Goal: Task Accomplishment & Management: Complete application form

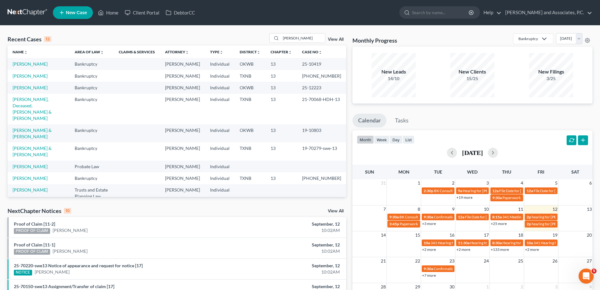
click at [69, 14] on span "New Case" at bounding box center [76, 12] width 21 height 5
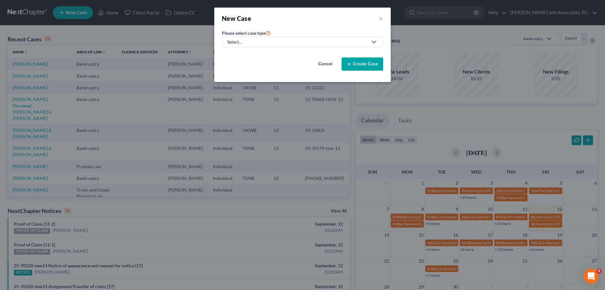
click at [244, 45] on link "Select..." at bounding box center [302, 42] width 161 height 11
click at [241, 54] on div "Bankruptcy" at bounding box center [258, 54] width 60 height 6
select select "78"
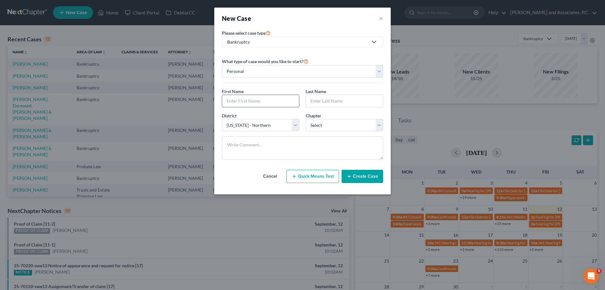
click at [245, 100] on input "text" at bounding box center [260, 101] width 77 height 12
click at [381, 19] on button "×" at bounding box center [381, 18] width 4 height 9
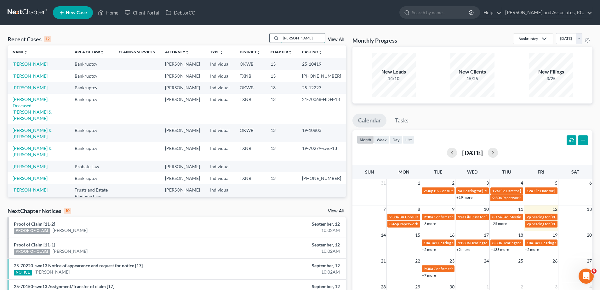
drag, startPoint x: 295, startPoint y: 38, endPoint x: 277, endPoint y: 39, distance: 18.0
click at [277, 39] on div "[PERSON_NAME]" at bounding box center [297, 38] width 56 height 10
click at [83, 15] on span "New Case" at bounding box center [76, 12] width 21 height 5
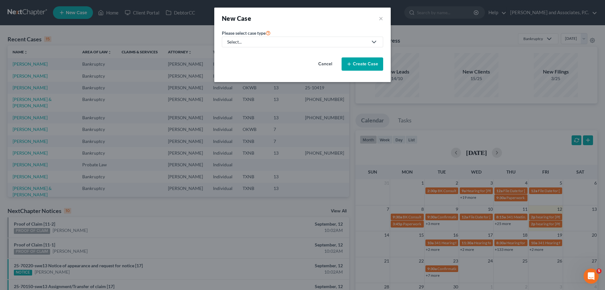
click at [266, 45] on link "Select..." at bounding box center [302, 42] width 161 height 11
click at [246, 54] on div "Bankruptcy" at bounding box center [258, 54] width 60 height 6
select select "78"
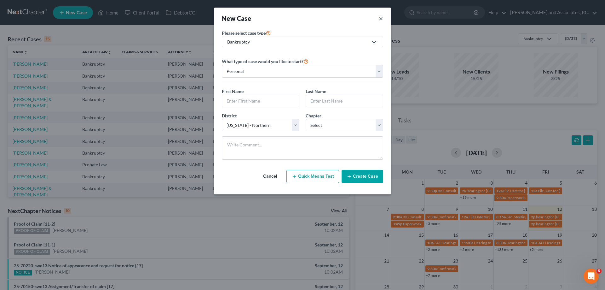
click at [380, 18] on button "×" at bounding box center [381, 18] width 4 height 9
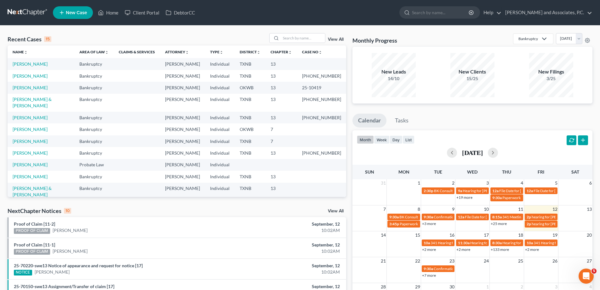
click at [79, 10] on span "New Case" at bounding box center [76, 12] width 21 height 5
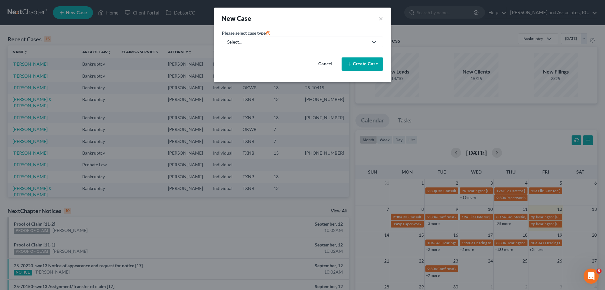
click at [305, 41] on div "Select..." at bounding box center [297, 42] width 141 height 6
click at [266, 56] on div "Bankruptcy" at bounding box center [258, 54] width 60 height 6
select select "78"
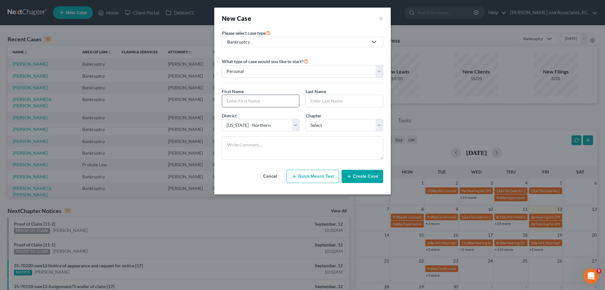
click at [245, 98] on input "text" at bounding box center [260, 101] width 77 height 12
type input "[PERSON_NAME]"
type input "West"
click at [252, 124] on select "Select [US_STATE] - [GEOGRAPHIC_DATA] [US_STATE] - [GEOGRAPHIC_DATA][US_STATE] …" at bounding box center [261, 125] width 78 height 13
select select "65"
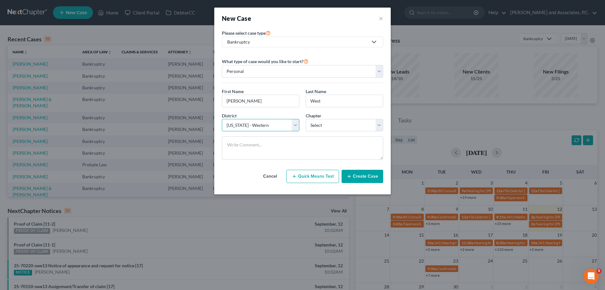
click at [222, 119] on select "Select [US_STATE] - [GEOGRAPHIC_DATA] [US_STATE] - [GEOGRAPHIC_DATA][US_STATE] …" at bounding box center [261, 125] width 78 height 13
click at [326, 126] on select "Select 7 11 12 13" at bounding box center [345, 125] width 78 height 13
select select "3"
click at [306, 119] on select "Select 7 11 12 13" at bounding box center [345, 125] width 78 height 13
click at [358, 178] on button "Create Case" at bounding box center [363, 176] width 42 height 13
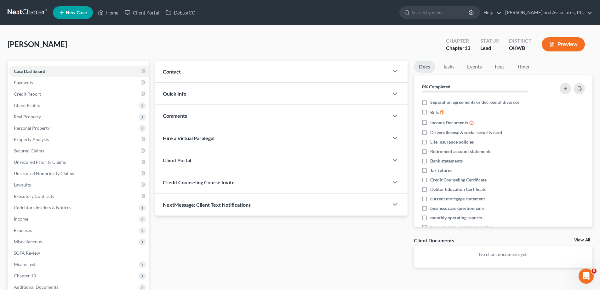
click at [185, 74] on div "Contact" at bounding box center [272, 72] width 234 height 22
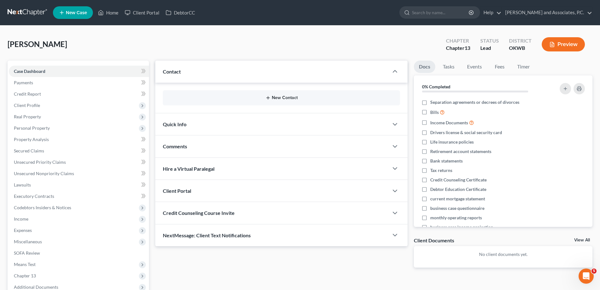
click at [272, 95] on button "New Contact" at bounding box center [281, 97] width 227 height 5
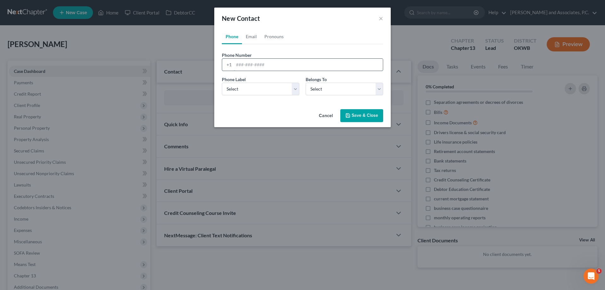
click at [249, 62] on input "tel" at bounding box center [308, 65] width 149 height 12
type input "[PHONE_NUMBER]"
click at [274, 91] on select "Select Mobile Home Work Other" at bounding box center [261, 89] width 78 height 13
select select "0"
click at [222, 83] on select "Select Mobile Home Work Other" at bounding box center [261, 89] width 78 height 13
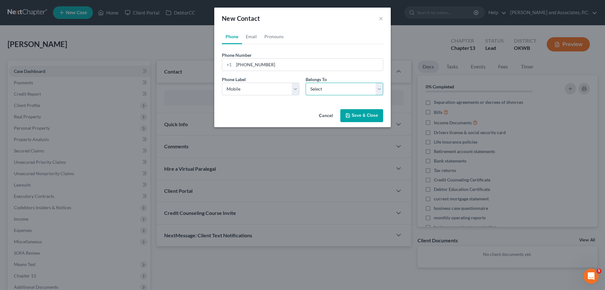
click at [342, 92] on select "Select Client Other" at bounding box center [345, 89] width 78 height 13
select select "0"
click at [306, 83] on select "Select Client Other" at bounding box center [345, 89] width 78 height 13
click at [253, 38] on link "Email" at bounding box center [251, 36] width 19 height 15
click at [244, 65] on input "email" at bounding box center [308, 65] width 149 height 12
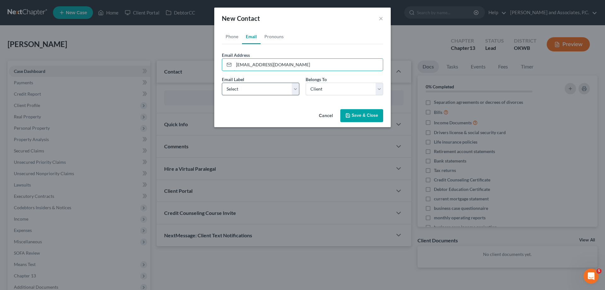
type input "[EMAIL_ADDRESS][DOMAIN_NAME]"
click at [249, 86] on select "Select Home Work Other" at bounding box center [261, 89] width 78 height 13
select select "2"
click at [222, 83] on select "Select Home Work Other" at bounding box center [261, 89] width 78 height 13
click at [329, 90] on select "Select Client Other" at bounding box center [345, 89] width 78 height 13
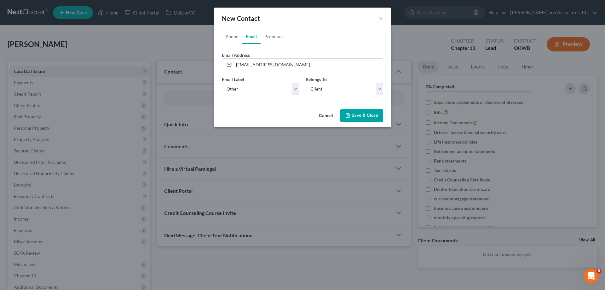
click at [306, 83] on select "Select Client Other" at bounding box center [345, 89] width 78 height 13
click at [364, 116] on button "Save & Close" at bounding box center [361, 115] width 43 height 13
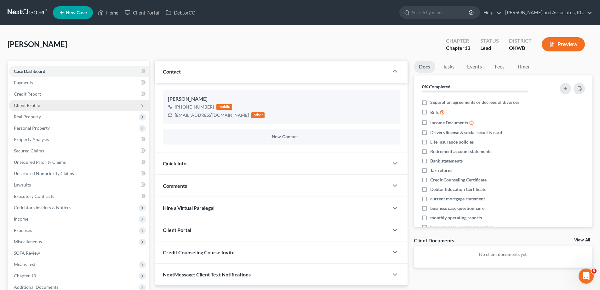
click at [28, 104] on span "Client Profile" at bounding box center [27, 104] width 26 height 5
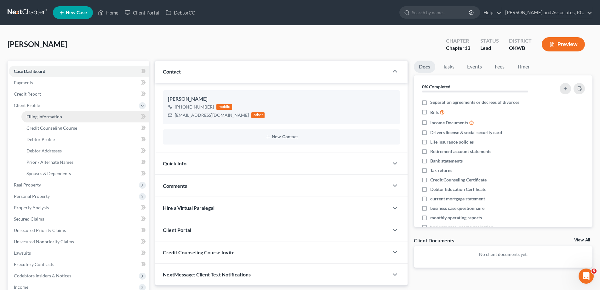
click at [57, 118] on span "Filing Information" at bounding box center [44, 116] width 36 height 5
select select "1"
select select "0"
select select "3"
select select "65"
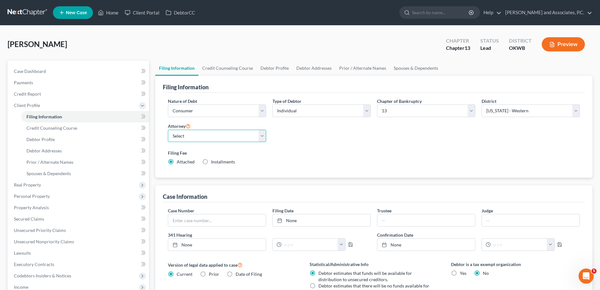
click at [228, 135] on select "Select [PERSON_NAME] - [GEOGRAPHIC_DATA] [PERSON_NAME] - OKWB [PERSON_NAME] - O…" at bounding box center [217, 136] width 98 height 13
select select "1"
click at [168, 130] on select "Select [PERSON_NAME] - [GEOGRAPHIC_DATA] [PERSON_NAME] - OKWB [PERSON_NAME] - O…" at bounding box center [217, 136] width 98 height 13
click at [274, 68] on link "Debtor Profile" at bounding box center [275, 68] width 36 height 15
select select "0"
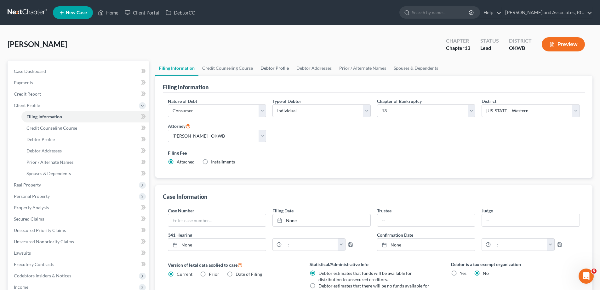
select select "0"
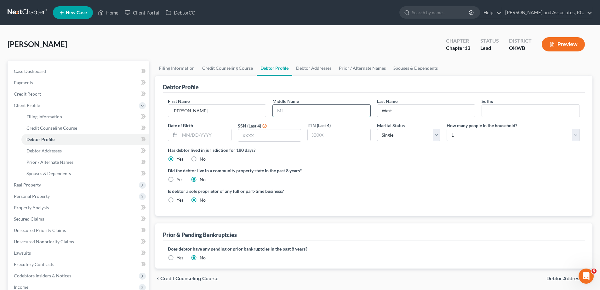
click at [288, 113] on input "text" at bounding box center [322, 111] width 98 height 12
type input "R"
click at [187, 130] on input "text" at bounding box center [205, 135] width 51 height 12
type input "[DATE]"
click at [241, 132] on input "text" at bounding box center [269, 135] width 63 height 12
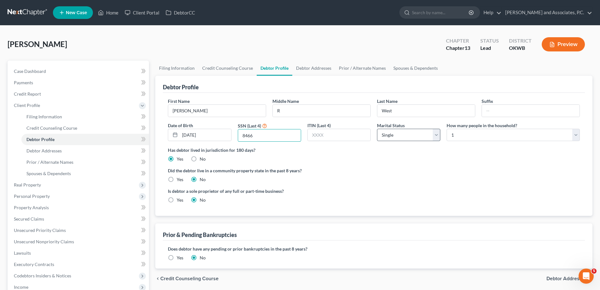
type input "8466"
click at [413, 138] on select "Select Single Married Separated Divorced Widowed" at bounding box center [408, 135] width 63 height 13
select select "1"
click at [377, 129] on select "Select Single Married Separated Divorced Widowed" at bounding box center [408, 135] width 63 height 13
click at [470, 137] on select "Select 1 2 3 4 5 6 7 8 9 10 11 12 13 14 15 16 17 18 19 20" at bounding box center [513, 135] width 133 height 13
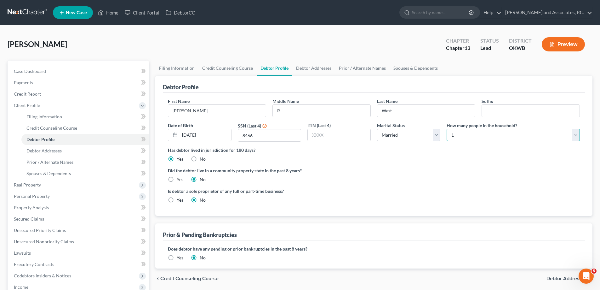
select select "1"
click at [447, 129] on select "Select 1 2 3 4 5 6 7 8 9 10 11 12 13 14 15 16 17 18 19 20" at bounding box center [513, 135] width 133 height 13
click at [312, 69] on link "Debtor Addresses" at bounding box center [313, 68] width 43 height 15
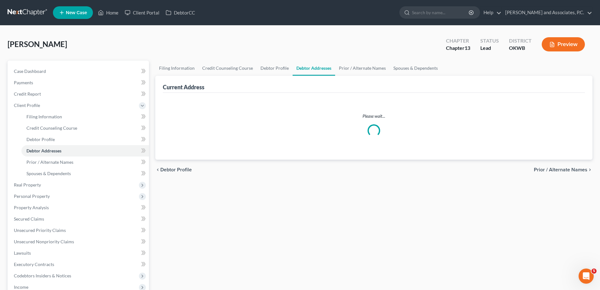
select select "0"
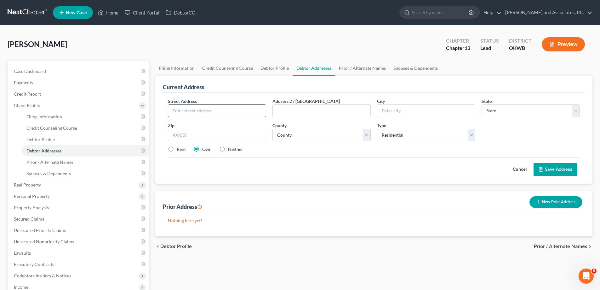
click at [197, 109] on input "text" at bounding box center [217, 111] width 98 height 12
type input "[STREET_ADDRESS]"
type input "Altus"
select select "37"
type input "73521"
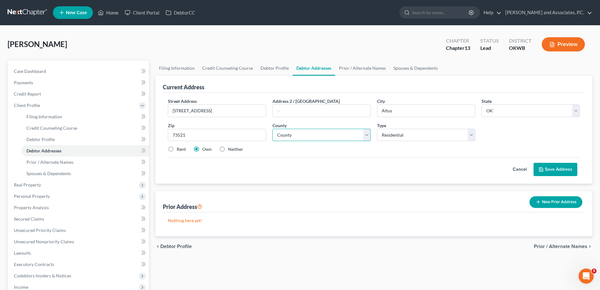
click at [368, 137] on select "County [GEOGRAPHIC_DATA] [GEOGRAPHIC_DATA] [GEOGRAPHIC_DATA] [GEOGRAPHIC_DATA] …" at bounding box center [322, 135] width 98 height 13
select select "32"
click at [273, 129] on select "County [GEOGRAPHIC_DATA] [GEOGRAPHIC_DATA] [GEOGRAPHIC_DATA] [GEOGRAPHIC_DATA] …" at bounding box center [322, 135] width 98 height 13
click at [432, 137] on select "Select Residential Mailing Rental Business" at bounding box center [426, 135] width 98 height 13
click at [377, 129] on select "Select Residential Mailing Rental Business" at bounding box center [426, 135] width 98 height 13
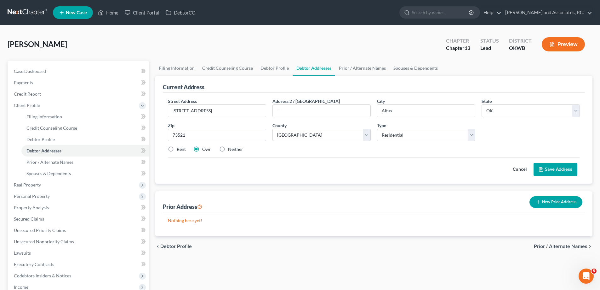
click at [177, 148] on label "Rent" at bounding box center [181, 149] width 9 height 6
click at [179, 148] on input "Rent" at bounding box center [181, 148] width 4 height 4
radio input "true"
click at [396, 67] on link "Spouses & Dependents" at bounding box center [416, 68] width 52 height 15
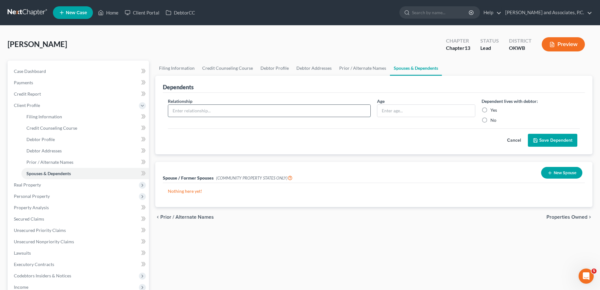
click at [194, 112] on input "text" at bounding box center [269, 111] width 202 height 12
type input "Spouse"
click at [491, 112] on label "Yes" at bounding box center [494, 110] width 7 height 6
click at [493, 111] on input "Yes" at bounding box center [495, 109] width 4 height 4
radio input "true"
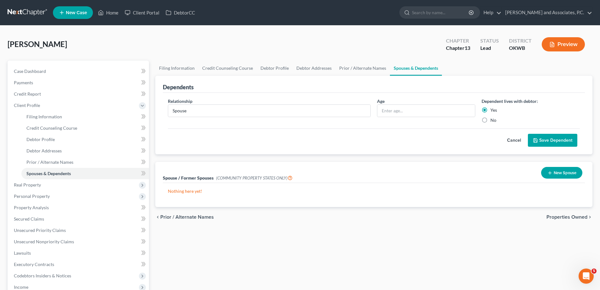
click at [553, 143] on button "Save Dependent" at bounding box center [552, 140] width 49 height 13
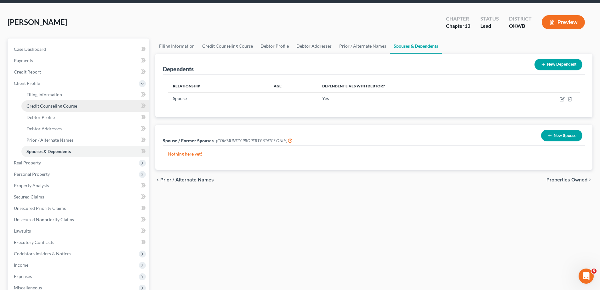
scroll to position [32, 0]
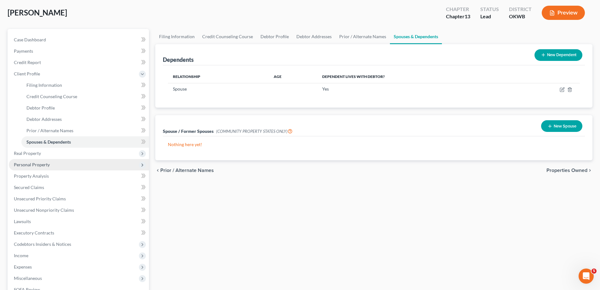
click at [38, 164] on span "Personal Property" at bounding box center [32, 164] width 36 height 5
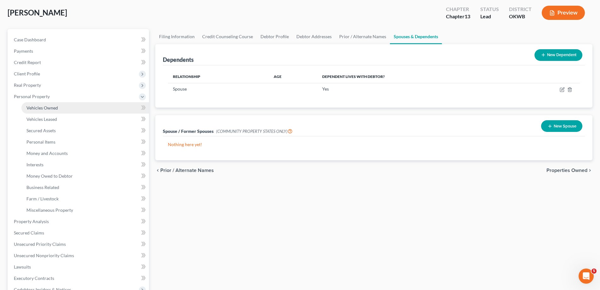
click at [47, 109] on span "Vehicles Owned" at bounding box center [42, 107] width 32 height 5
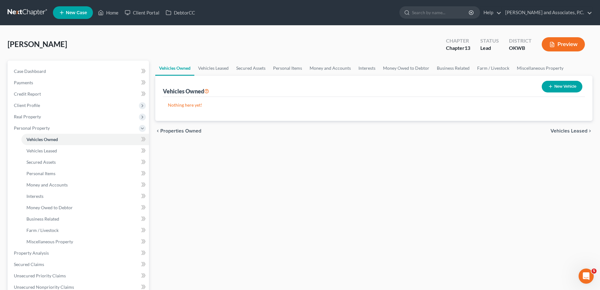
click at [561, 87] on button "New Vehicle" at bounding box center [562, 87] width 41 height 12
select select "0"
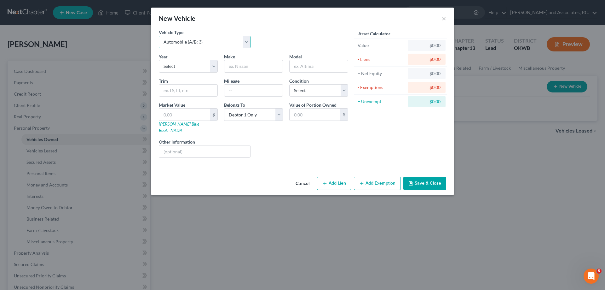
click at [213, 44] on select "Select Automobile (A/B: 3) Truck (A/B: 3) Trailer (A/B: 4) Watercraft (A/B: 4) …" at bounding box center [205, 42] width 92 height 13
click at [199, 65] on select "Select 2026 2025 2024 2023 2022 2021 2020 2019 2018 2017 2016 2015 2014 2013 20…" at bounding box center [188, 66] width 59 height 13
select select "5"
click at [159, 60] on select "Select 2026 2025 2024 2023 2022 2021 2020 2019 2018 2017 2016 2015 2014 2013 20…" at bounding box center [188, 66] width 59 height 13
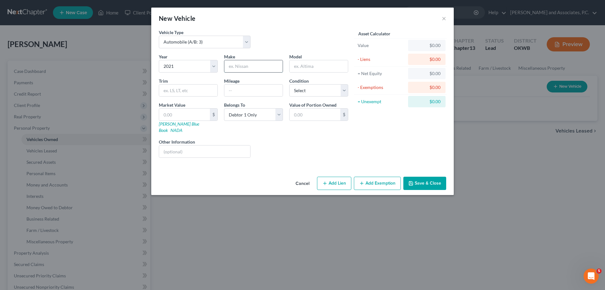
click at [248, 67] on input "text" at bounding box center [253, 66] width 58 height 12
type input "Nissan"
type input "Rogue"
click at [238, 92] on input "text" at bounding box center [253, 90] width 58 height 12
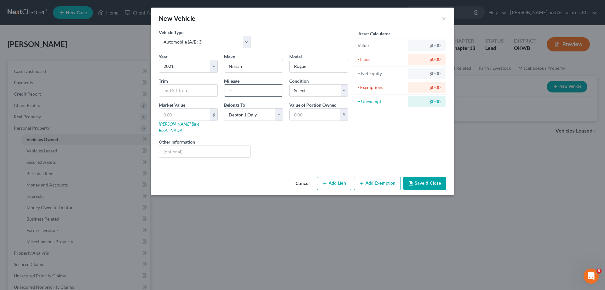
click at [234, 90] on input "text" at bounding box center [253, 90] width 58 height 12
type input "88000"
click at [327, 88] on select "Select Excellent Very Good Good Fair Poor" at bounding box center [318, 90] width 59 height 13
select select "0"
click at [289, 84] on select "Select Excellent Very Good Good Fair Poor" at bounding box center [318, 90] width 59 height 13
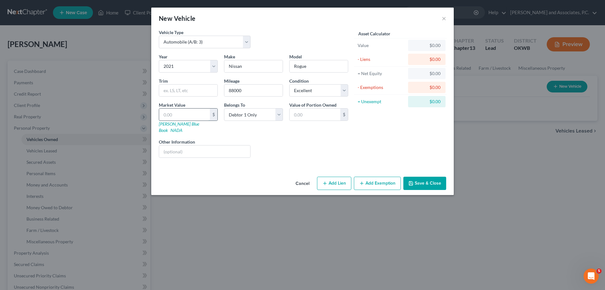
click at [165, 114] on input "text" at bounding box center [184, 114] width 51 height 12
type input "2"
type input "2.00"
type input "21"
type input "21.00"
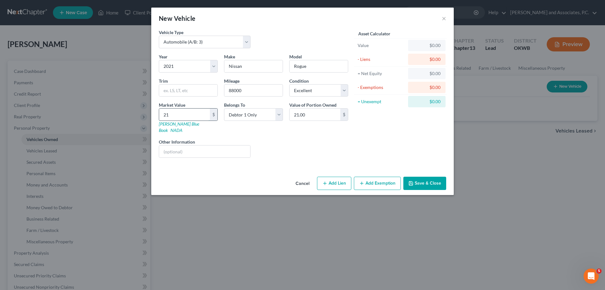
type input "210"
type input "210.00"
type input "2105"
type input "2,105.00"
type input "2,1055"
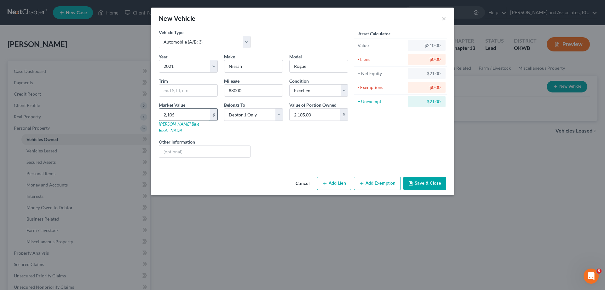
type input "21,055.00"
type input "21,055"
click at [422, 180] on button "Save & Close" at bounding box center [424, 182] width 43 height 13
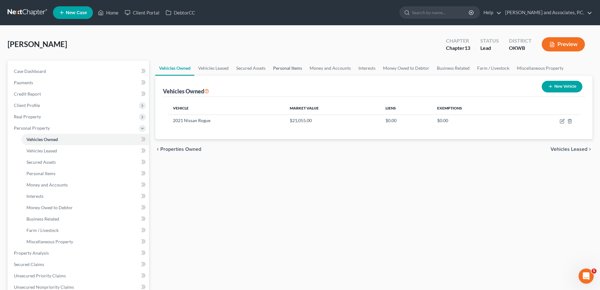
click at [289, 68] on link "Personal Items" at bounding box center [287, 68] width 37 height 15
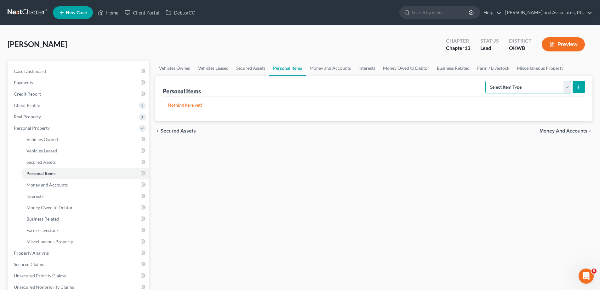
click at [567, 90] on select "Select Item Type Clothing (A/B: 11) Collectibles Of Value (A/B: 8) Electronics …" at bounding box center [529, 87] width 86 height 13
select select "clothing"
click at [487, 81] on select "Select Item Type Clothing (A/B: 11) Collectibles Of Value (A/B: 8) Electronics …" at bounding box center [529, 87] width 86 height 13
click at [581, 88] on icon "submit" at bounding box center [578, 86] width 5 height 5
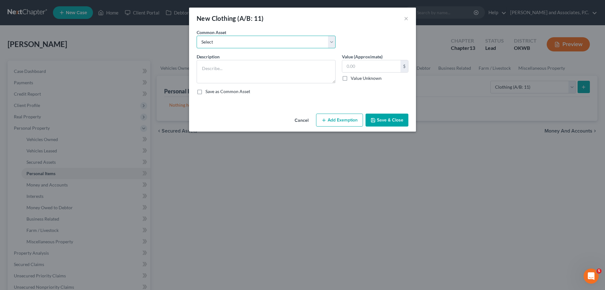
click at [236, 44] on select "Select personal clothing personal clothing personal clothing" at bounding box center [266, 42] width 139 height 13
select select "0"
click at [197, 36] on select "Select personal clothing personal clothing personal clothing" at bounding box center [266, 42] width 139 height 13
type textarea "personal clothing"
type input "200.00"
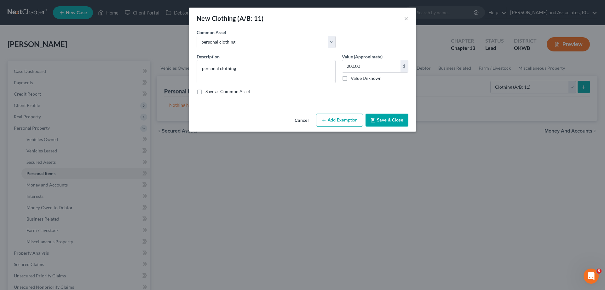
click at [388, 123] on button "Save & Close" at bounding box center [387, 119] width 43 height 13
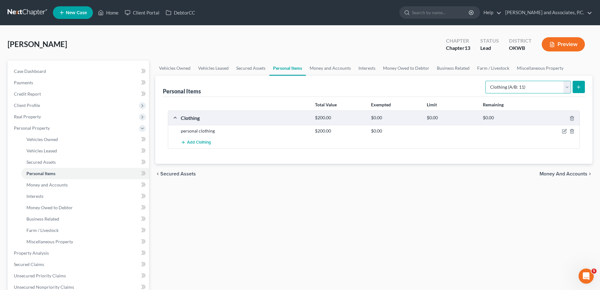
click at [568, 90] on select "Select Item Type Clothing (A/B: 11) Collectibles Of Value (A/B: 8) Electronics …" at bounding box center [529, 87] width 86 height 13
select select "household_goods"
click at [487, 81] on select "Select Item Type Clothing (A/B: 11) Collectibles Of Value (A/B: 8) Electronics …" at bounding box center [529, 87] width 86 height 13
click at [567, 90] on select "Select Item Type Clothing (A/B: 11) Collectibles Of Value (A/B: 8) Electronics …" at bounding box center [529, 87] width 86 height 13
click at [568, 91] on select "Select Item Type Clothing (A/B: 11) Collectibles Of Value (A/B: 8) Electronics …" at bounding box center [529, 87] width 86 height 13
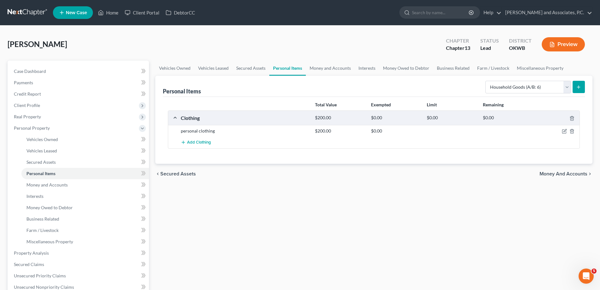
click at [576, 90] on button "submit" at bounding box center [579, 87] width 12 height 12
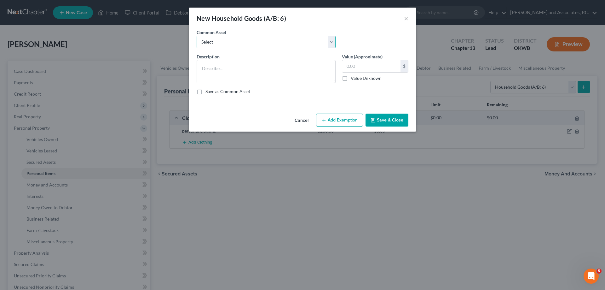
click at [226, 41] on select "Select household goods & furnishings household goods & furnishings" at bounding box center [266, 42] width 139 height 13
select select "0"
click at [197, 36] on select "Select household goods & furnishings household goods & furnishings" at bounding box center [266, 42] width 139 height 13
type textarea "household goods & furnishings"
click at [370, 69] on input "4,000.00" at bounding box center [371, 66] width 58 height 12
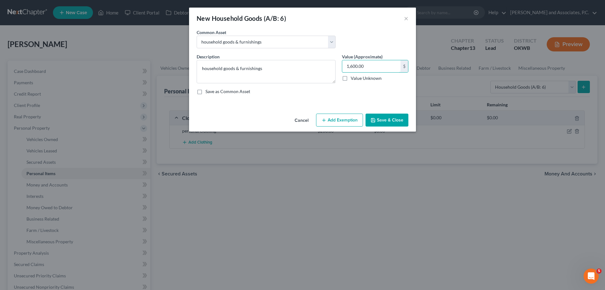
type input "1,600.00"
click at [391, 123] on button "Save & Close" at bounding box center [387, 119] width 43 height 13
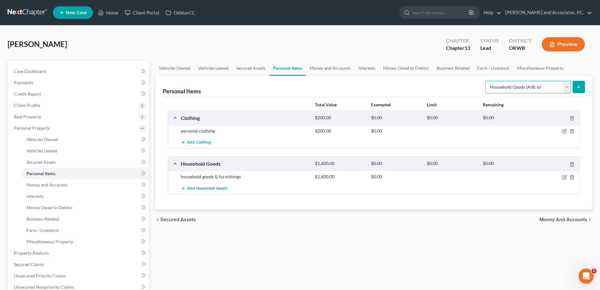
click at [567, 89] on select "Select Item Type Clothing (A/B: 11) Collectibles Of Value (A/B: 8) Electronics …" at bounding box center [529, 87] width 86 height 13
select select "electronics"
click at [487, 81] on select "Select Item Type Clothing (A/B: 11) Collectibles Of Value (A/B: 8) Electronics …" at bounding box center [529, 87] width 86 height 13
click at [579, 86] on icon "submit" at bounding box center [578, 86] width 5 height 5
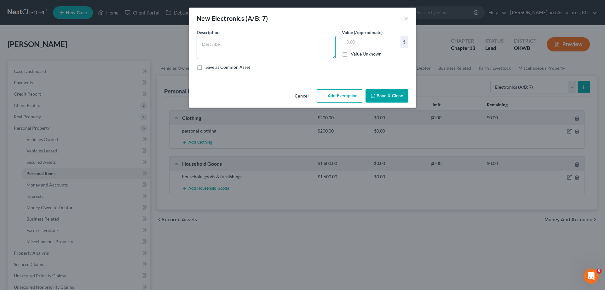
click at [212, 43] on textarea at bounding box center [266, 47] width 139 height 23
type textarea "computer, ipad"
click at [363, 43] on input "text" at bounding box center [371, 42] width 58 height 12
type input "700.00"
click at [390, 98] on button "Save & Close" at bounding box center [387, 95] width 43 height 13
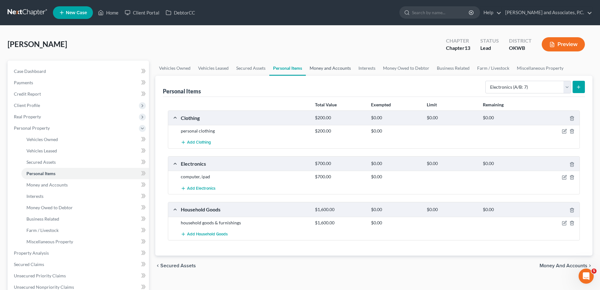
click at [327, 70] on link "Money and Accounts" at bounding box center [330, 68] width 49 height 15
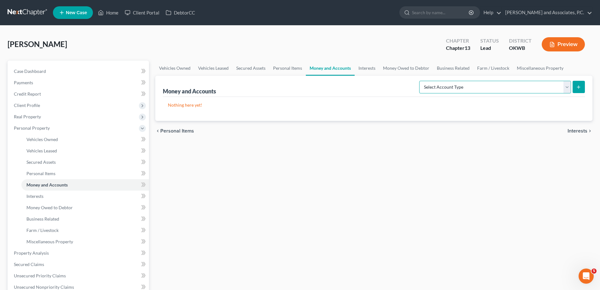
click at [566, 88] on select "Select Account Type Brokerage (A/B: 18, SOFA: 20) Cash on Hand (A/B: 16) Certif…" at bounding box center [495, 87] width 152 height 13
select select "checking"
click at [421, 81] on select "Select Account Type Brokerage (A/B: 18, SOFA: 20) Cash on Hand (A/B: 16) Certif…" at bounding box center [495, 87] width 152 height 13
click at [580, 88] on icon "submit" at bounding box center [578, 86] width 5 height 5
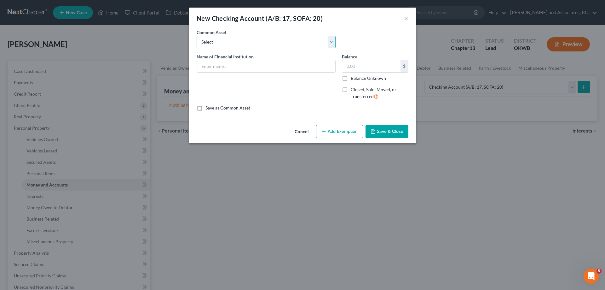
click at [236, 43] on select "Select Union Square Credit Union Arvest Bank Red River Federal Credit Union [PE…" at bounding box center [266, 42] width 139 height 13
click at [232, 46] on select "Select Union Square Credit Union Arvest Bank Red River Federal Credit Union [PE…" at bounding box center [266, 42] width 139 height 13
click at [230, 66] on input "text" at bounding box center [266, 66] width 138 height 12
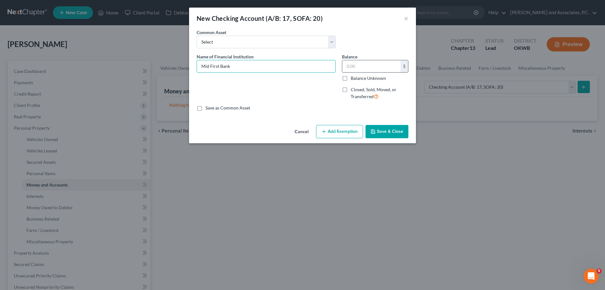
type input "Mid First Bank"
click at [359, 66] on input "text" at bounding box center [371, 66] width 58 height 12
type input "0.00"
click at [387, 134] on button "Save & Close" at bounding box center [387, 131] width 43 height 13
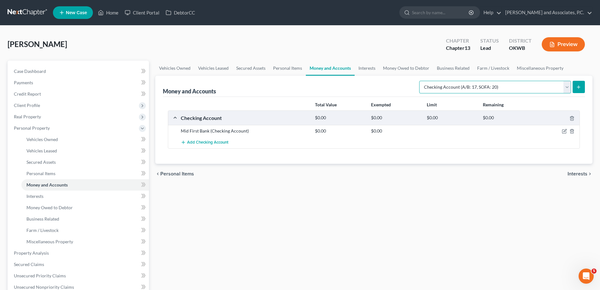
click at [567, 86] on select "Select Account Type Brokerage (A/B: 18, SOFA: 20) Cash on Hand (A/B: 16) Certif…" at bounding box center [495, 87] width 152 height 13
select select "savings"
click at [421, 81] on select "Select Account Type Brokerage (A/B: 18, SOFA: 20) Cash on Hand (A/B: 16) Certif…" at bounding box center [495, 87] width 152 height 13
click at [582, 88] on button "submit" at bounding box center [579, 87] width 12 height 12
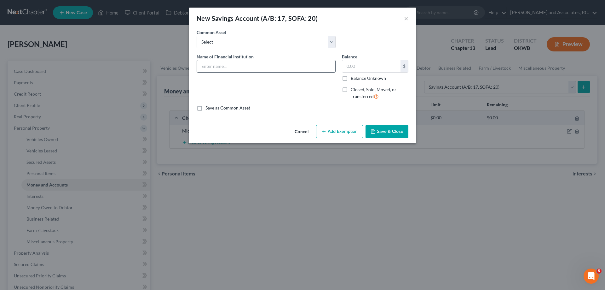
click at [256, 64] on input "text" at bounding box center [266, 66] width 138 height 12
type input "Mid First Bank"
click at [355, 68] on input "text" at bounding box center [371, 66] width 58 height 12
type input "0.00"
click at [378, 128] on button "Save & Close" at bounding box center [387, 131] width 43 height 13
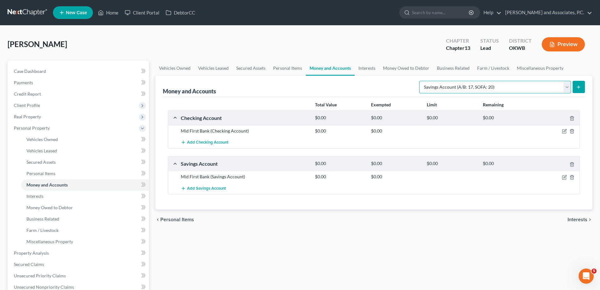
click at [568, 89] on select "Select Account Type Brokerage (A/B: 18, SOFA: 20) Cash on Hand (A/B: 16) Certif…" at bounding box center [495, 87] width 152 height 13
select select "checking"
click at [421, 81] on select "Select Account Type Brokerage (A/B: 18, SOFA: 20) Cash on Hand (A/B: 16) Certif…" at bounding box center [495, 87] width 152 height 13
click at [579, 89] on icon "submit" at bounding box center [578, 86] width 5 height 5
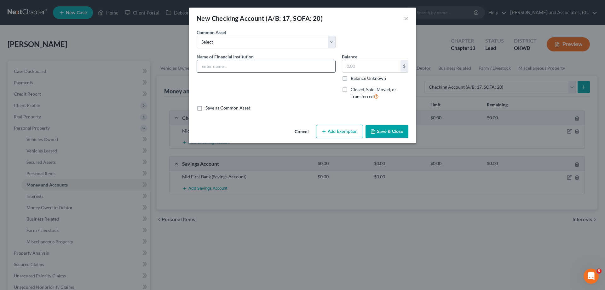
click at [236, 65] on input "text" at bounding box center [266, 66] width 138 height 12
type input "First National Bank & Trust"
click at [368, 64] on input "text" at bounding box center [371, 66] width 58 height 12
type input "22.00"
click at [375, 135] on button "Save & Close" at bounding box center [387, 131] width 43 height 13
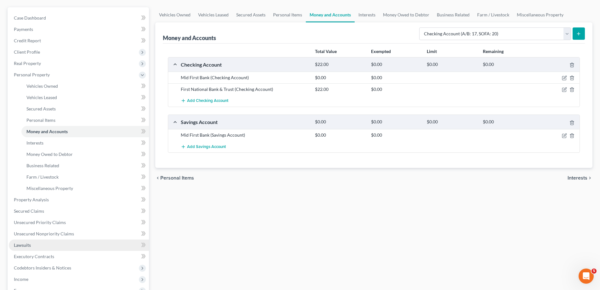
scroll to position [95, 0]
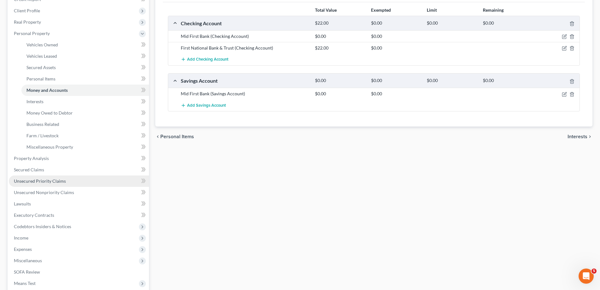
click at [45, 182] on span "Unsecured Priority Claims" at bounding box center [40, 180] width 52 height 5
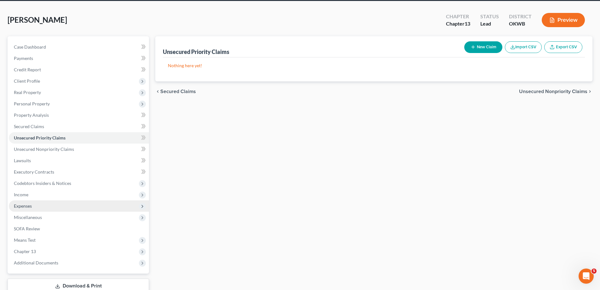
scroll to position [32, 0]
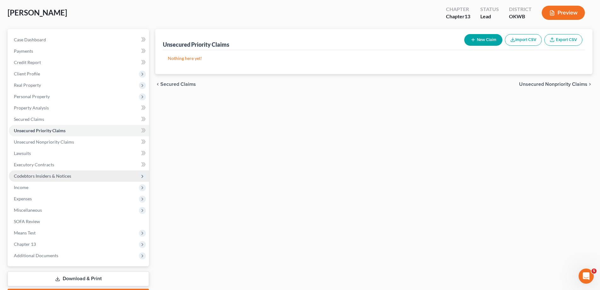
click at [42, 176] on span "Codebtors Insiders & Notices" at bounding box center [42, 175] width 57 height 5
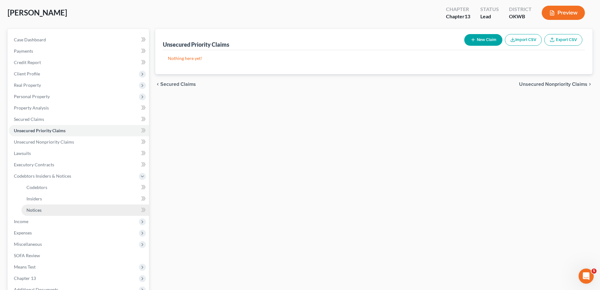
click at [32, 211] on span "Notices" at bounding box center [33, 209] width 15 height 5
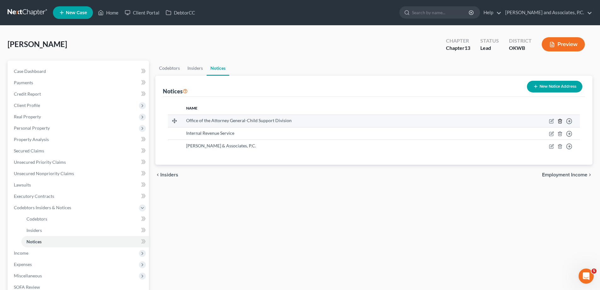
click at [560, 122] on icon "button" at bounding box center [560, 120] width 5 height 5
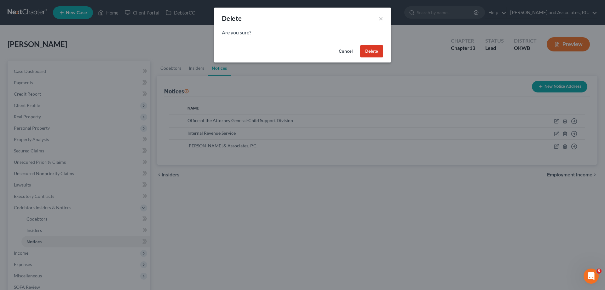
click at [373, 52] on button "Delete" at bounding box center [371, 51] width 23 height 13
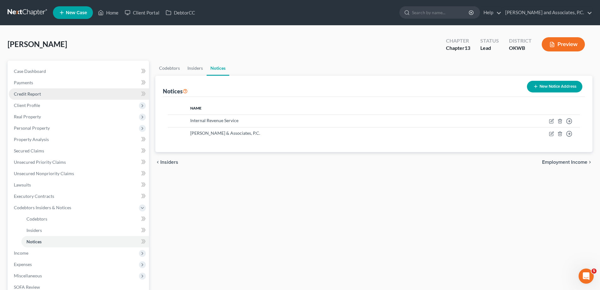
click at [31, 95] on span "Credit Report" at bounding box center [27, 93] width 27 height 5
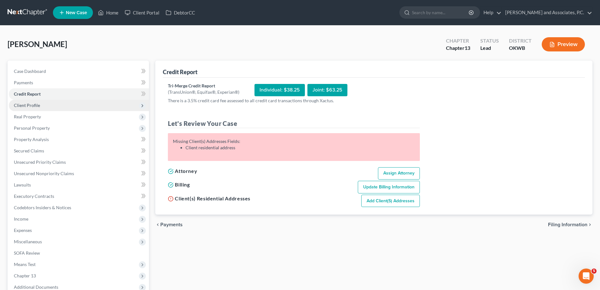
click at [38, 106] on span "Client Profile" at bounding box center [27, 104] width 26 height 5
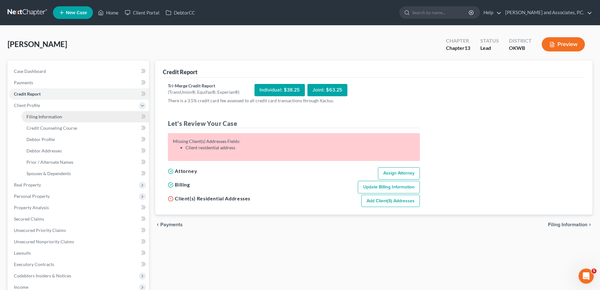
click at [50, 119] on link "Filing Information" at bounding box center [85, 116] width 128 height 11
select select "1"
select select "0"
select select "3"
select select "65"
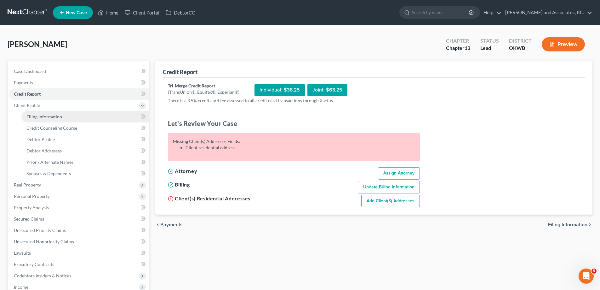
select select "1"
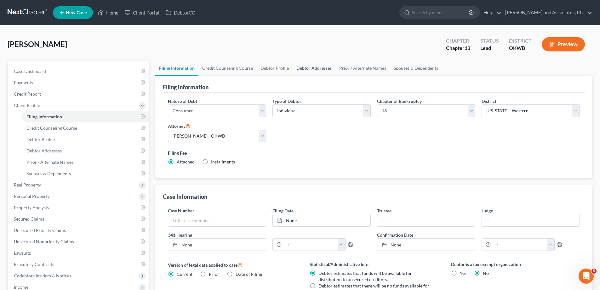
click at [321, 68] on link "Debtor Addresses" at bounding box center [314, 68] width 43 height 15
select select "0"
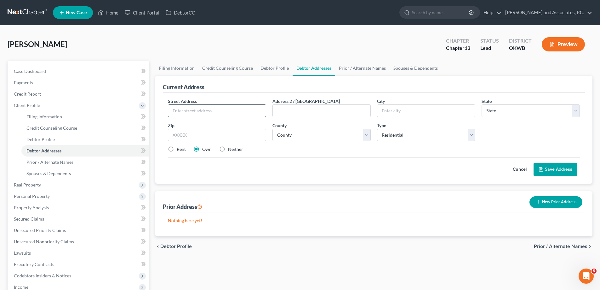
click at [203, 113] on input "text" at bounding box center [217, 111] width 98 height 12
type input "[STREET_ADDRESS]"
type input "Altus"
select select "37"
type input "73521"
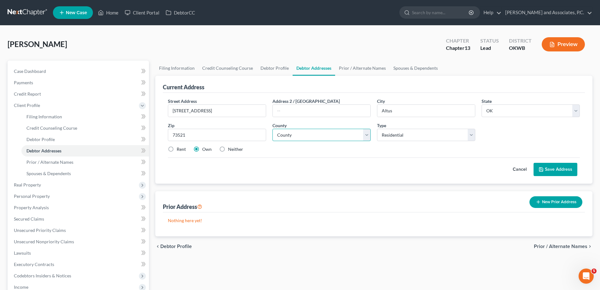
drag, startPoint x: 294, startPoint y: 135, endPoint x: 292, endPoint y: 130, distance: 5.0
click at [293, 132] on select "County [GEOGRAPHIC_DATA] [GEOGRAPHIC_DATA] [GEOGRAPHIC_DATA] [GEOGRAPHIC_DATA] …" at bounding box center [322, 135] width 98 height 13
select select "32"
click at [273, 129] on select "County [GEOGRAPHIC_DATA] [GEOGRAPHIC_DATA] [GEOGRAPHIC_DATA] [GEOGRAPHIC_DATA] …" at bounding box center [322, 135] width 98 height 13
click at [177, 149] on label "Rent" at bounding box center [181, 149] width 9 height 6
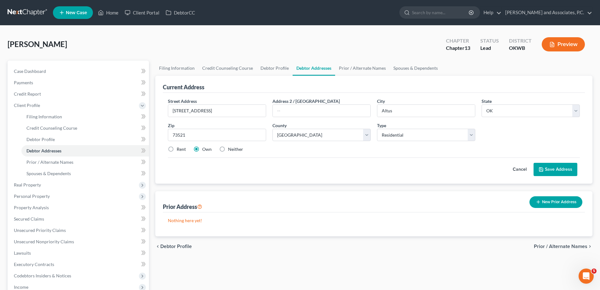
click at [179, 149] on input "Rent" at bounding box center [181, 148] width 4 height 4
radio input "true"
click at [557, 169] on button "Save Address" at bounding box center [556, 169] width 44 height 13
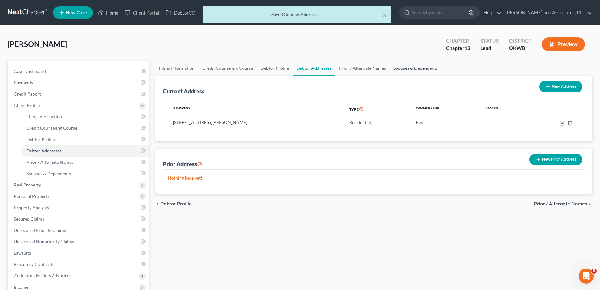
click at [399, 67] on link "Spouses & Dependents" at bounding box center [416, 68] width 52 height 15
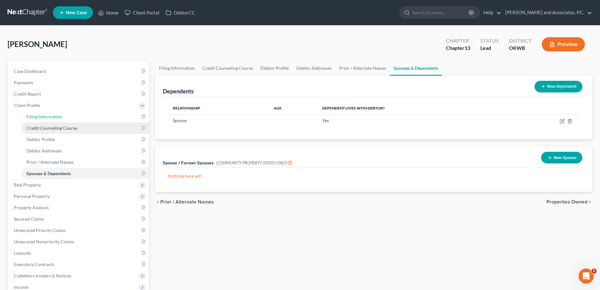
click at [39, 117] on span "Filing Information" at bounding box center [44, 116] width 36 height 5
select select "1"
select select "0"
select select "3"
select select "65"
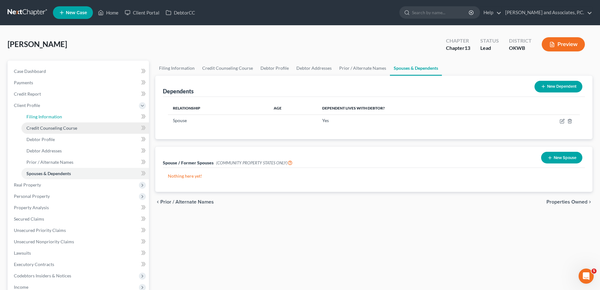
select select "1"
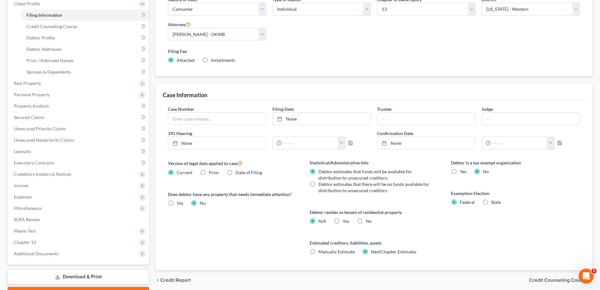
scroll to position [126, 0]
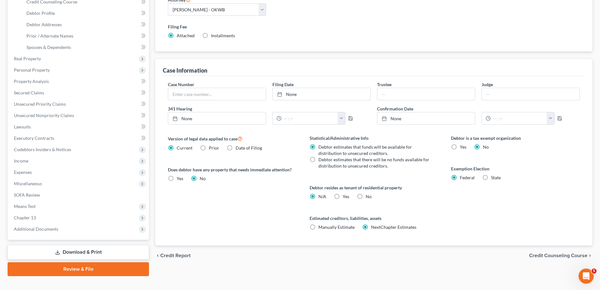
click at [491, 177] on label "State" at bounding box center [496, 177] width 10 height 6
click at [494, 177] on input "State" at bounding box center [496, 176] width 4 height 4
radio input "true"
radio input "false"
select select "37"
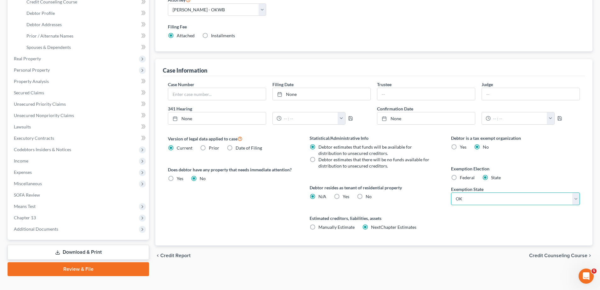
click at [475, 203] on select "State [US_STATE] AK AR AZ CA CO CT DE DC [GEOGRAPHIC_DATA] [GEOGRAPHIC_DATA] GU…" at bounding box center [515, 198] width 129 height 13
click at [451, 192] on select "State [US_STATE] AK AR AZ CA CO CT DE DC [GEOGRAPHIC_DATA] [GEOGRAPHIC_DATA] GU…" at bounding box center [515, 198] width 129 height 13
click at [42, 218] on span "Chapter 13" at bounding box center [79, 217] width 140 height 11
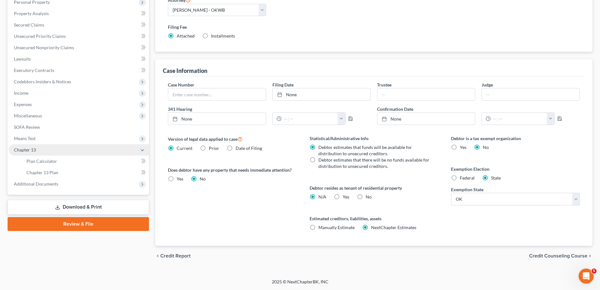
scroll to position [113, 0]
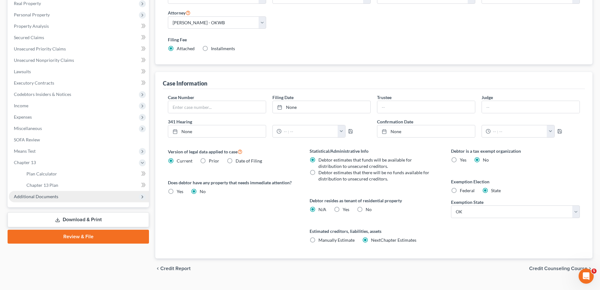
click at [36, 194] on span "Additional Documents" at bounding box center [36, 195] width 44 height 5
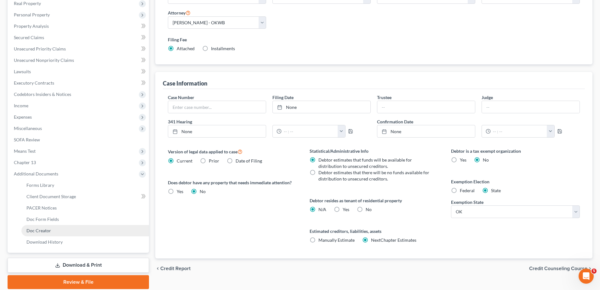
click at [35, 229] on span "Doc Creator" at bounding box center [38, 230] width 25 height 5
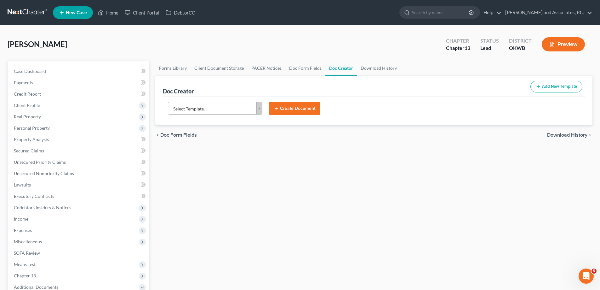
click at [260, 112] on body "Home New Case Client Portal DebtorCC [PERSON_NAME] and Associates, [PERSON_NAME…" at bounding box center [300, 213] width 600 height 426
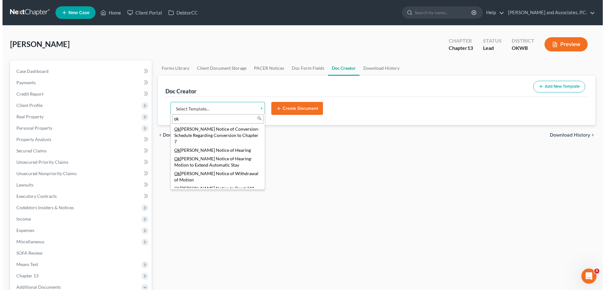
scroll to position [628, 0]
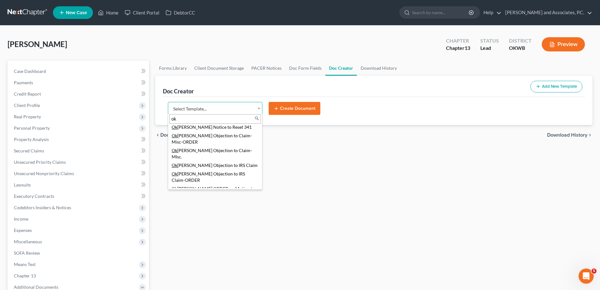
type input "ok"
drag, startPoint x: 193, startPoint y: 183, endPoint x: 193, endPoint y: 179, distance: 4.1
select select "83116"
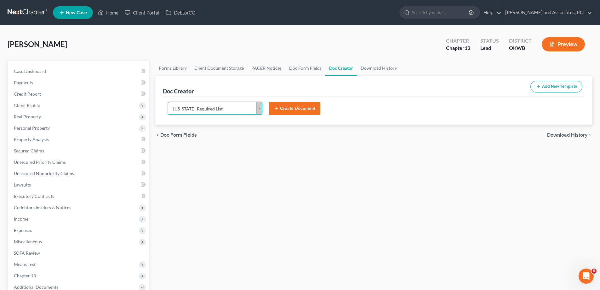
click at [307, 107] on button "Create Document" at bounding box center [295, 108] width 52 height 13
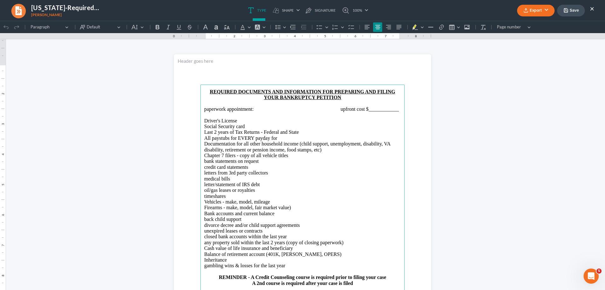
scroll to position [0, 0]
click at [261, 111] on p "paperwork appointment: upfront cost $____________" at bounding box center [302, 109] width 197 height 6
drag, startPoint x: 320, startPoint y: 108, endPoint x: 337, endPoint y: 109, distance: 16.7
click at [347, 113] on main "REQUIRED DOCUMENTS AND INFORMATION FOR PREPARING AND FILING YOUR BANKRUPTCY PET…" at bounding box center [302, 220] width 204 height 272
click at [302, 132] on p "Last 2 years of Tax Returns - Federal and State All paystubs for EVERY payday f…" at bounding box center [302, 146] width 197 height 35
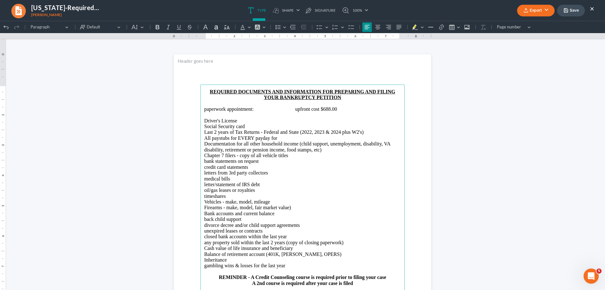
click at [278, 137] on p "Last 2 years of Tax Returns - Federal and State (2022, 2023 & 2024 plus W2's) A…" at bounding box center [302, 146] width 197 height 35
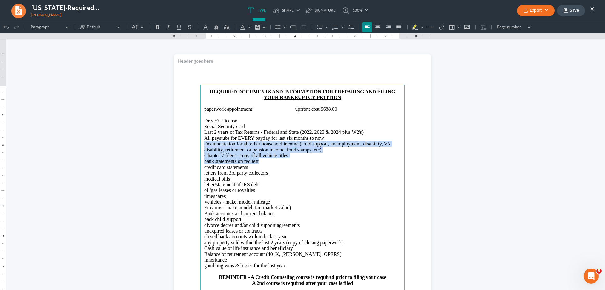
drag, startPoint x: 202, startPoint y: 142, endPoint x: 303, endPoint y: 160, distance: 102.6
click at [303, 160] on p "Last 2 years of Tax Returns - Federal and State (2022, 2023 & 2024 plus W2's) A…" at bounding box center [302, 146] width 197 height 35
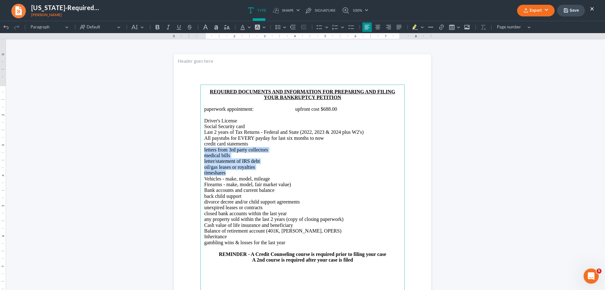
drag, startPoint x: 202, startPoint y: 149, endPoint x: 273, endPoint y: 172, distance: 74.9
click at [273, 172] on main "REQUIRED DOCUMENTS AND INFORMATION FOR PREPARING AND FILING YOUR BANKRUPTCY PET…" at bounding box center [302, 220] width 204 height 272
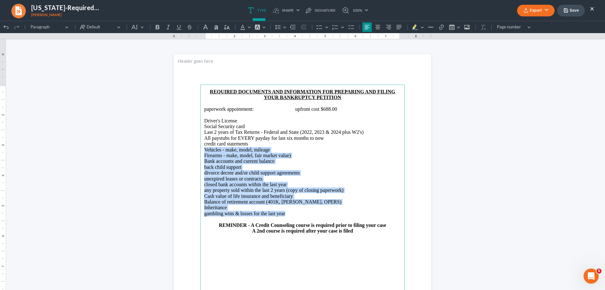
drag, startPoint x: 202, startPoint y: 149, endPoint x: 352, endPoint y: 210, distance: 161.4
click at [354, 212] on main "REQUIRED DOCUMENTS AND INFORMATION FOR PREPARING AND FILING YOUR BANKRUPTCY PET…" at bounding box center [302, 220] width 204 height 272
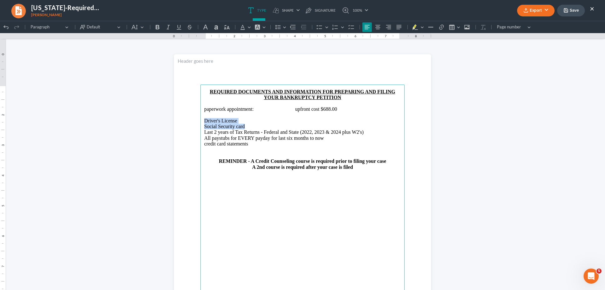
drag, startPoint x: 201, startPoint y: 121, endPoint x: 247, endPoint y: 125, distance: 45.6
click at [247, 125] on main "REQUIRED DOCUMENTS AND INFORMATION FOR PREPARING AND FILING YOUR BANKRUPTCY PET…" at bounding box center [302, 220] width 204 height 272
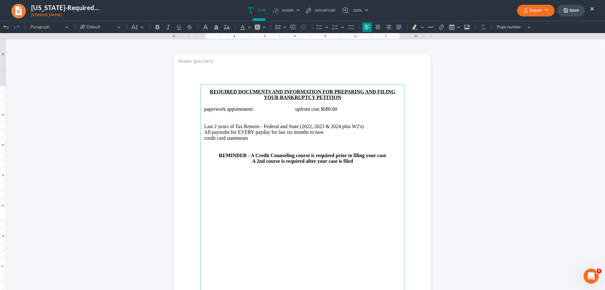
click at [549, 11] on button "Export" at bounding box center [536, 11] width 38 height 12
click at [534, 27] on link "PDF" at bounding box center [535, 25] width 49 height 11
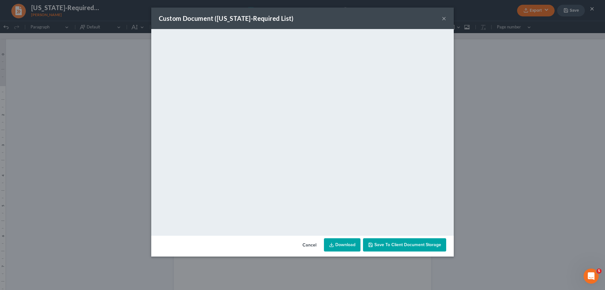
click at [445, 17] on button "×" at bounding box center [444, 18] width 4 height 8
